Goal: Task Accomplishment & Management: Use online tool/utility

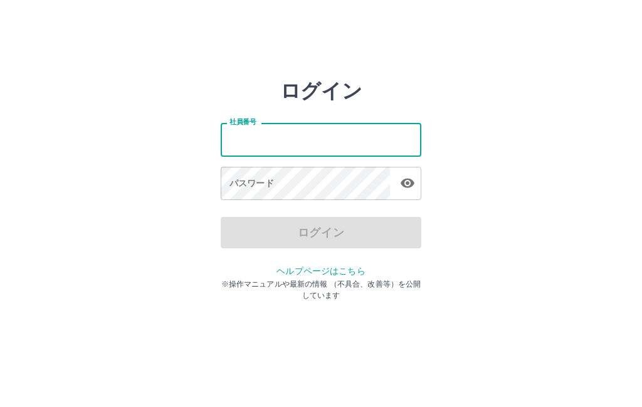
click at [552, 128] on div "ログイン 社員番号 社員番号 パスワード パスワード ログイン ヘルプページはこちら ※操作マニュアルや最新の情報 （不具合、改善等）を公開しています" at bounding box center [321, 179] width 642 height 201
type input "*******"
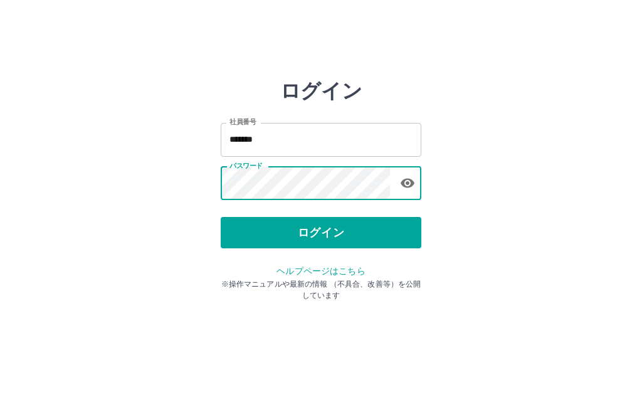
click at [357, 224] on button "ログイン" at bounding box center [321, 232] width 201 height 31
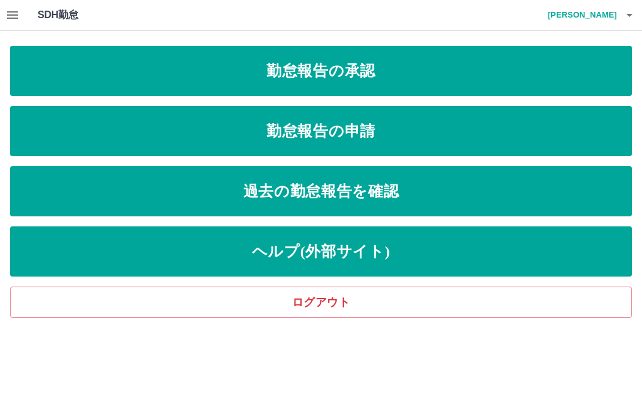
click at [428, 74] on link "勤怠報告の承認" at bounding box center [321, 71] width 622 height 50
